Goal: Understand process/instructions: Learn how to perform a task or action

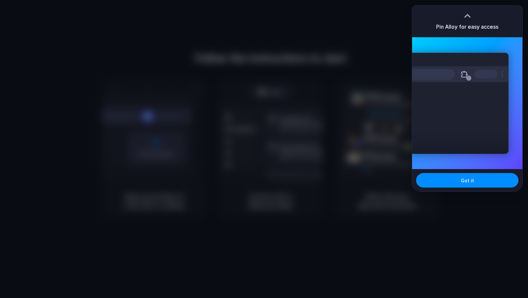
click at [469, 13] on div at bounding box center [467, 16] width 10 height 10
click at [293, 99] on div at bounding box center [264, 149] width 528 height 298
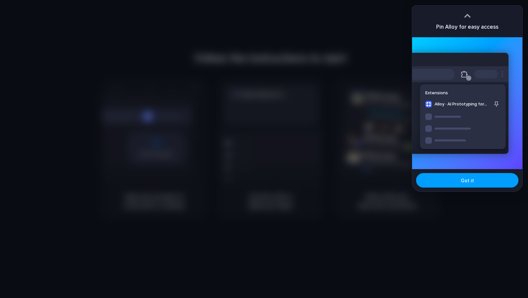
click at [445, 182] on button "Got it" at bounding box center [467, 180] width 102 height 14
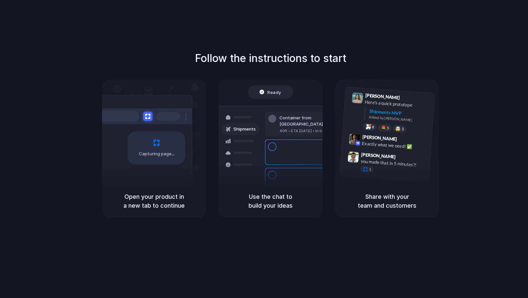
click at [298, 28] on div "Follow the instructions to start Capturing page Open your product in a new tab …" at bounding box center [270, 155] width 541 height 311
click at [462, 101] on div "Follow the instructions to start Capturing page Open your product in a new tab …" at bounding box center [271, 133] width 528 height 167
click at [147, 198] on h5 "Open your product in a new tab to continue" at bounding box center [154, 201] width 88 height 18
drag, startPoint x: 152, startPoint y: 196, endPoint x: 163, endPoint y: 208, distance: 15.6
click at [163, 208] on h5 "Open your product in a new tab to continue" at bounding box center [154, 201] width 88 height 18
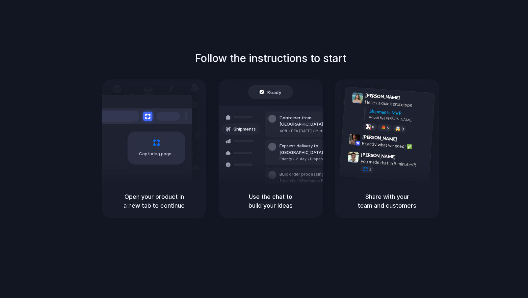
click at [163, 208] on h5 "Open your product in a new tab to continue" at bounding box center [154, 201] width 88 height 18
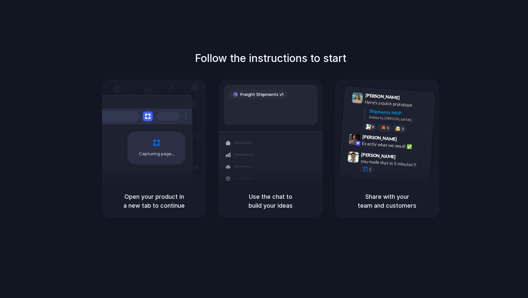
drag, startPoint x: 129, startPoint y: 197, endPoint x: 170, endPoint y: 202, distance: 41.1
click at [170, 202] on h5 "Open your product in a new tab to continue" at bounding box center [154, 201] width 88 height 18
drag, startPoint x: 169, startPoint y: 207, endPoint x: 172, endPoint y: 192, distance: 16.0
click at [172, 193] on h5 "Open your product in a new tab to continue" at bounding box center [154, 201] width 88 height 18
click at [172, 192] on h5 "Open your product in a new tab to continue" at bounding box center [154, 201] width 88 height 18
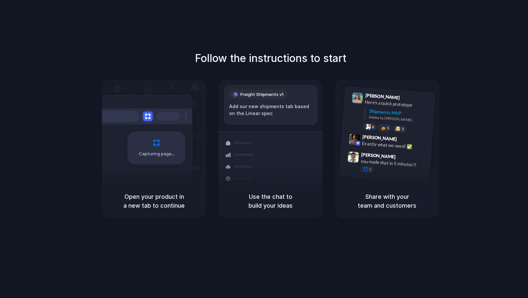
click at [484, 65] on div "Follow the instructions to start Capturing page Open your product in a new tab …" at bounding box center [271, 133] width 528 height 167
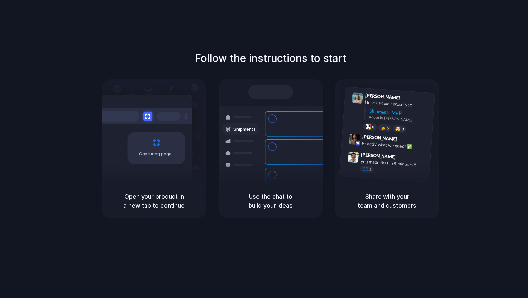
click at [338, 236] on div "Follow the instructions to start Capturing page Open your product in a new tab …" at bounding box center [270, 155] width 541 height 311
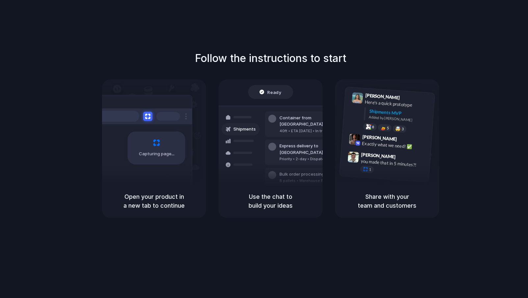
click at [256, 51] on h1 "Follow the instructions to start" at bounding box center [270, 58] width 151 height 16
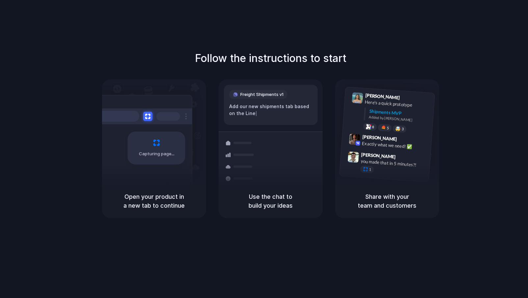
click at [389, 43] on div "Follow the instructions to start Capturing page Open your product in a new tab …" at bounding box center [270, 155] width 541 height 311
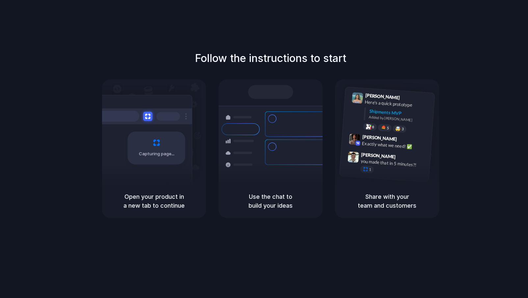
click at [389, 34] on div "Follow the instructions to start Capturing page Open your product in a new tab …" at bounding box center [270, 155] width 541 height 311
click at [264, 149] on div at bounding box center [264, 149] width 0 height 0
